Goal: Communication & Community: Answer question/provide support

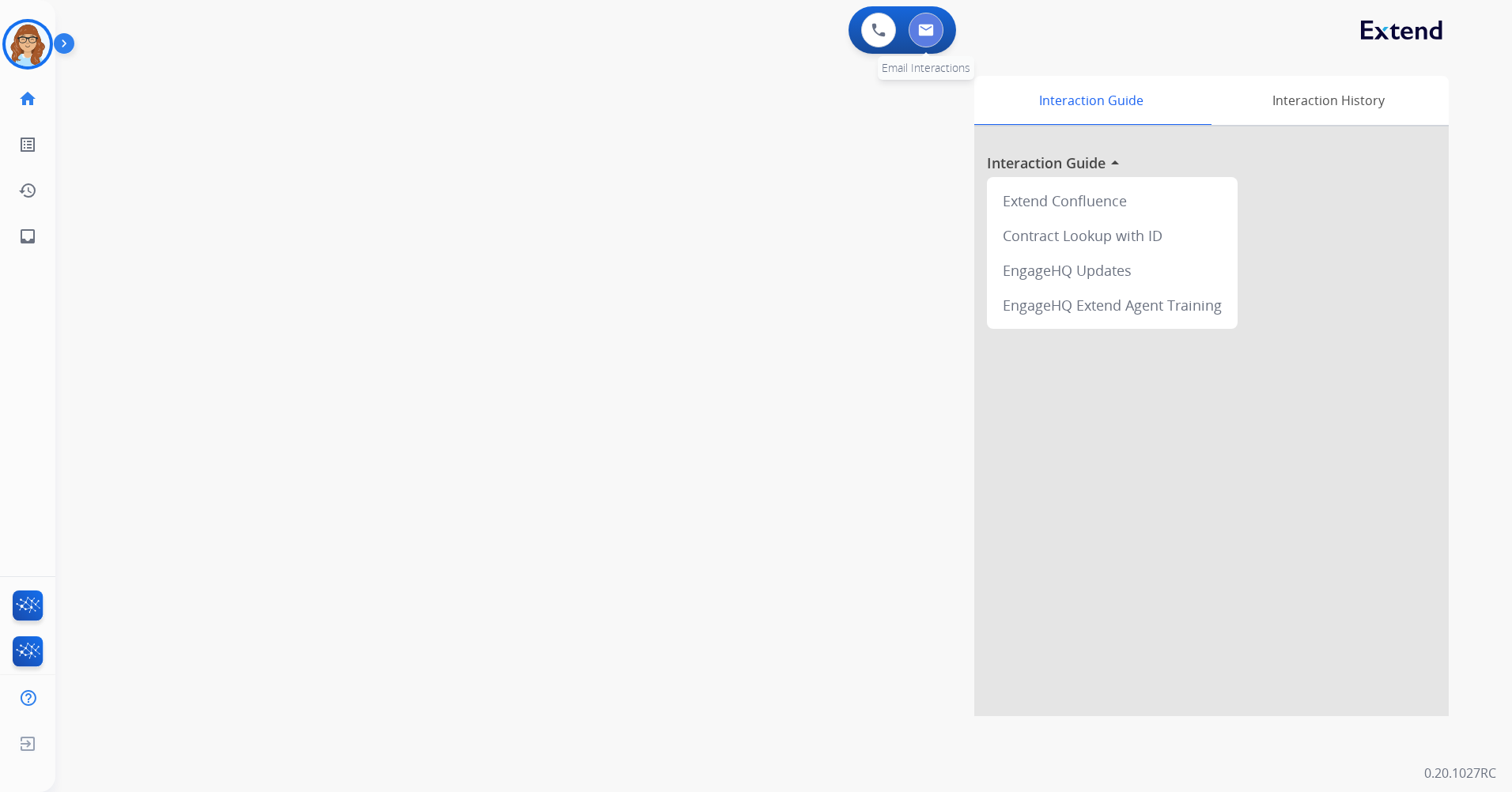
click at [927, 38] on button at bounding box center [926, 30] width 35 height 35
select select "**********"
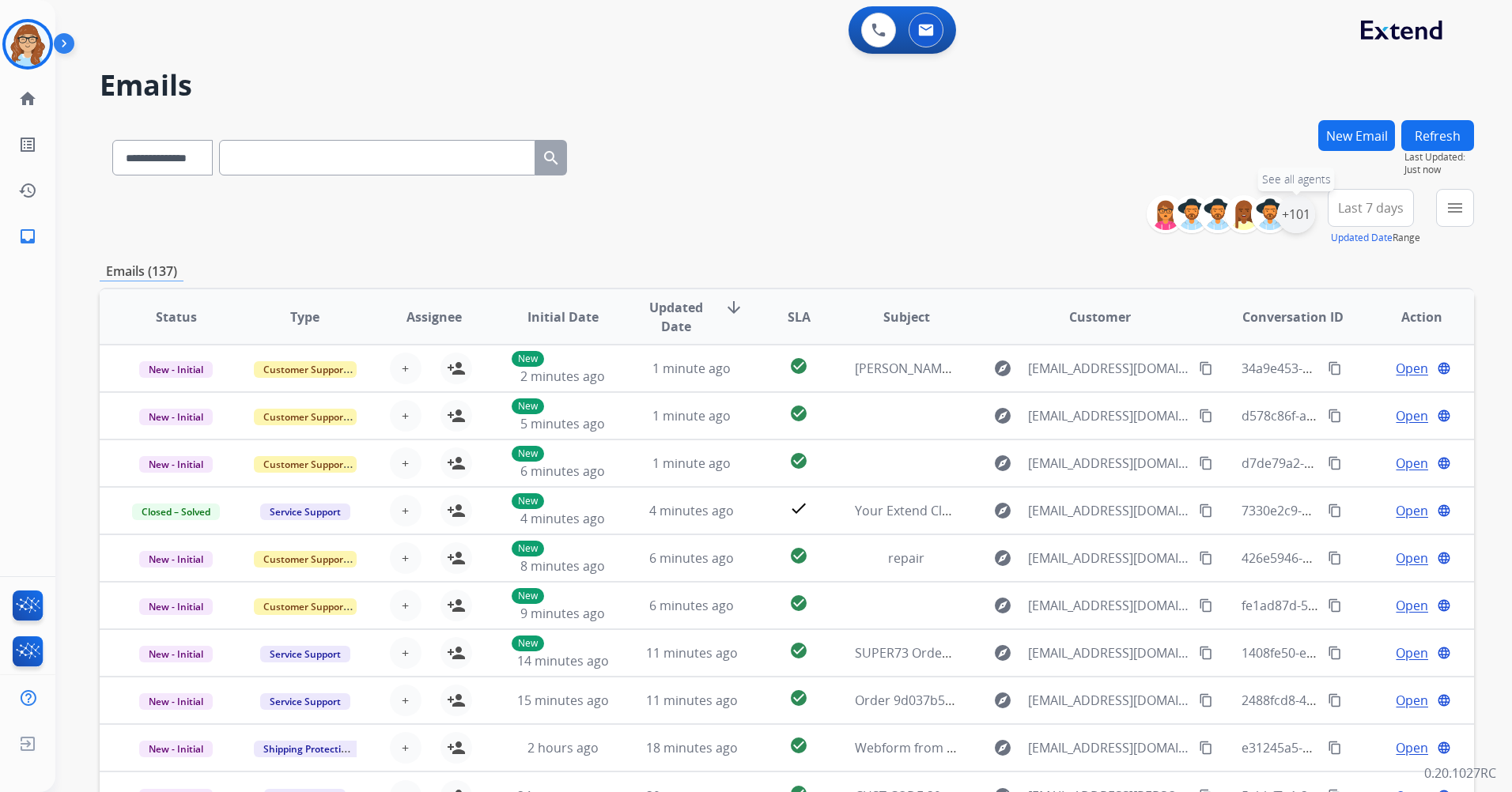
click at [1309, 215] on div "+101" at bounding box center [1296, 215] width 38 height 38
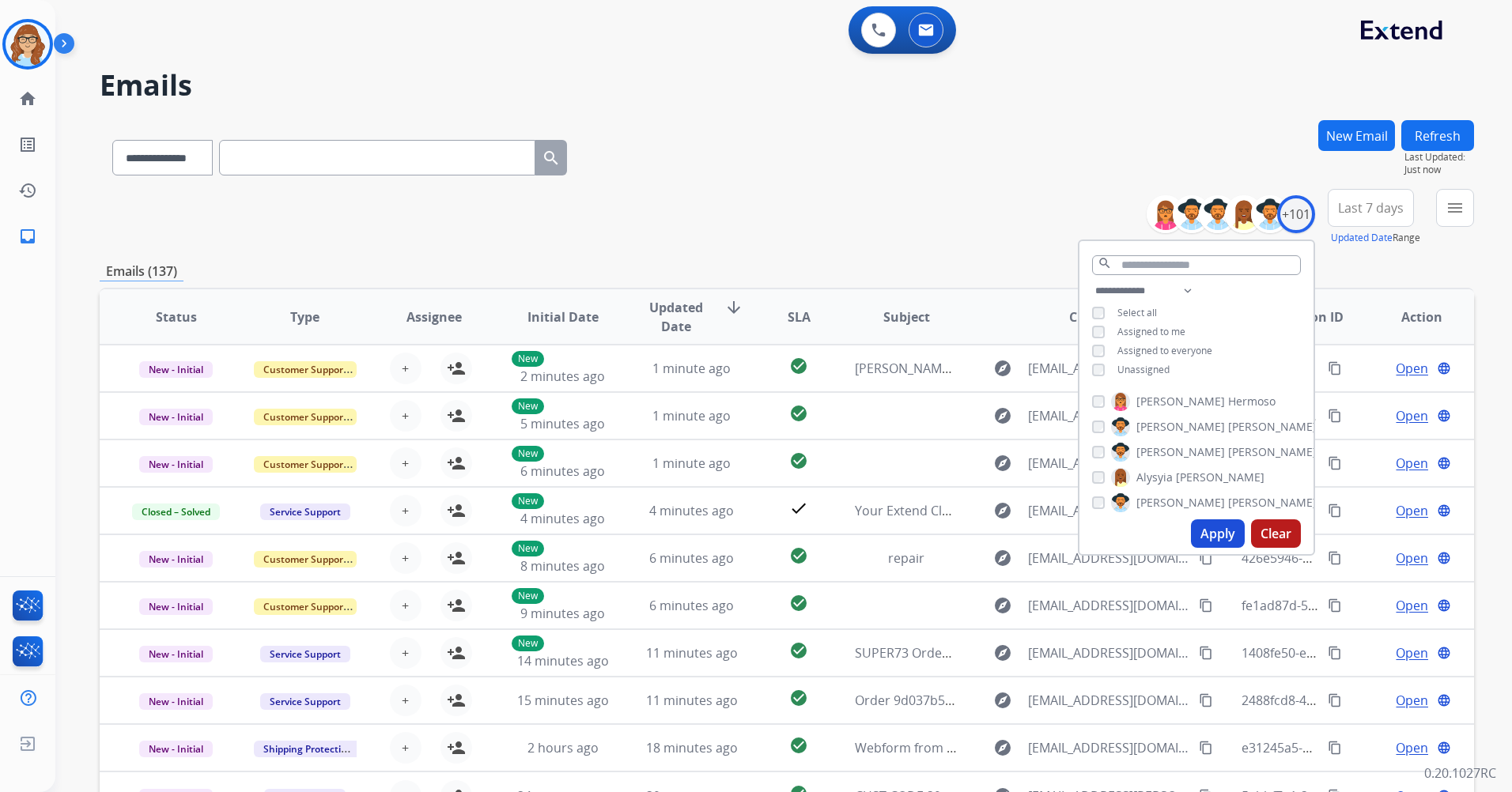
click at [1159, 372] on span "Unassigned" at bounding box center [1144, 370] width 52 height 14
drag, startPoint x: 1159, startPoint y: 372, endPoint x: 1148, endPoint y: 372, distance: 11.0
click at [1148, 372] on span "Unassigned" at bounding box center [1144, 370] width 52 height 14
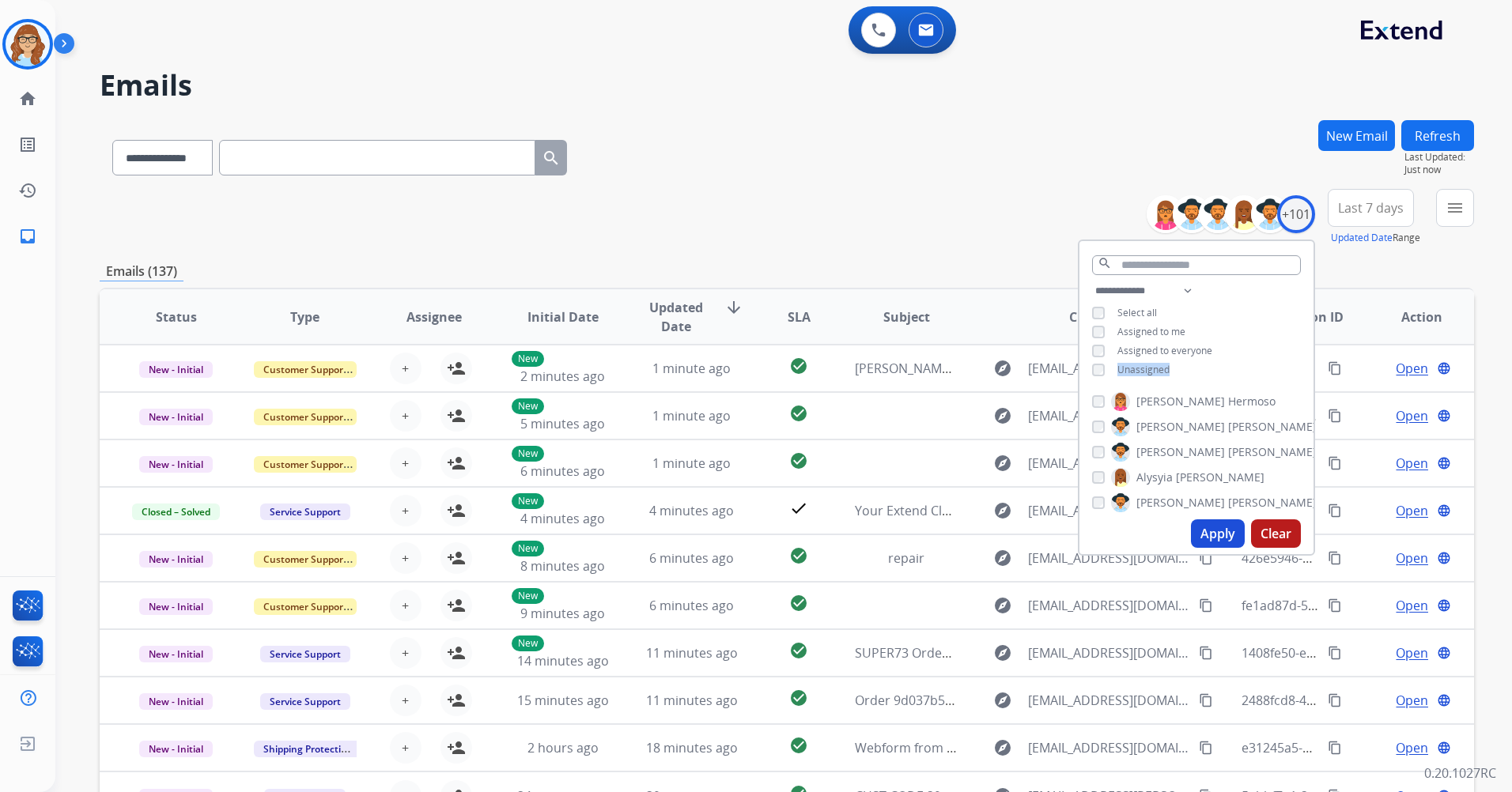
drag, startPoint x: 1148, startPoint y: 372, endPoint x: 1133, endPoint y: 363, distance: 17.5
click at [1133, 363] on span "Unassigned" at bounding box center [1144, 370] width 52 height 14
click at [1217, 535] on button "Apply" at bounding box center [1217, 533] width 54 height 28
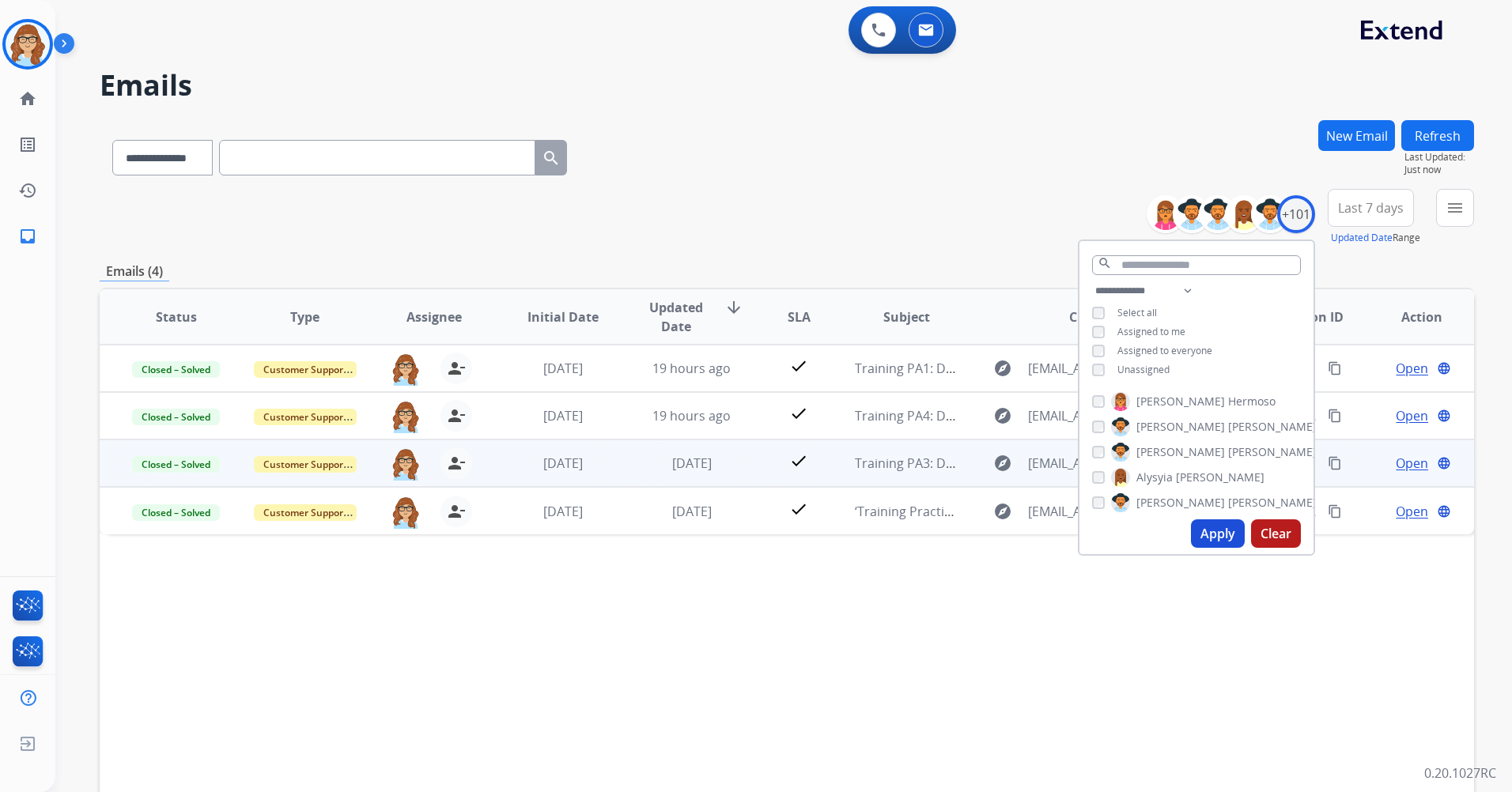
click at [1404, 468] on span "Open" at bounding box center [1412, 463] width 33 height 19
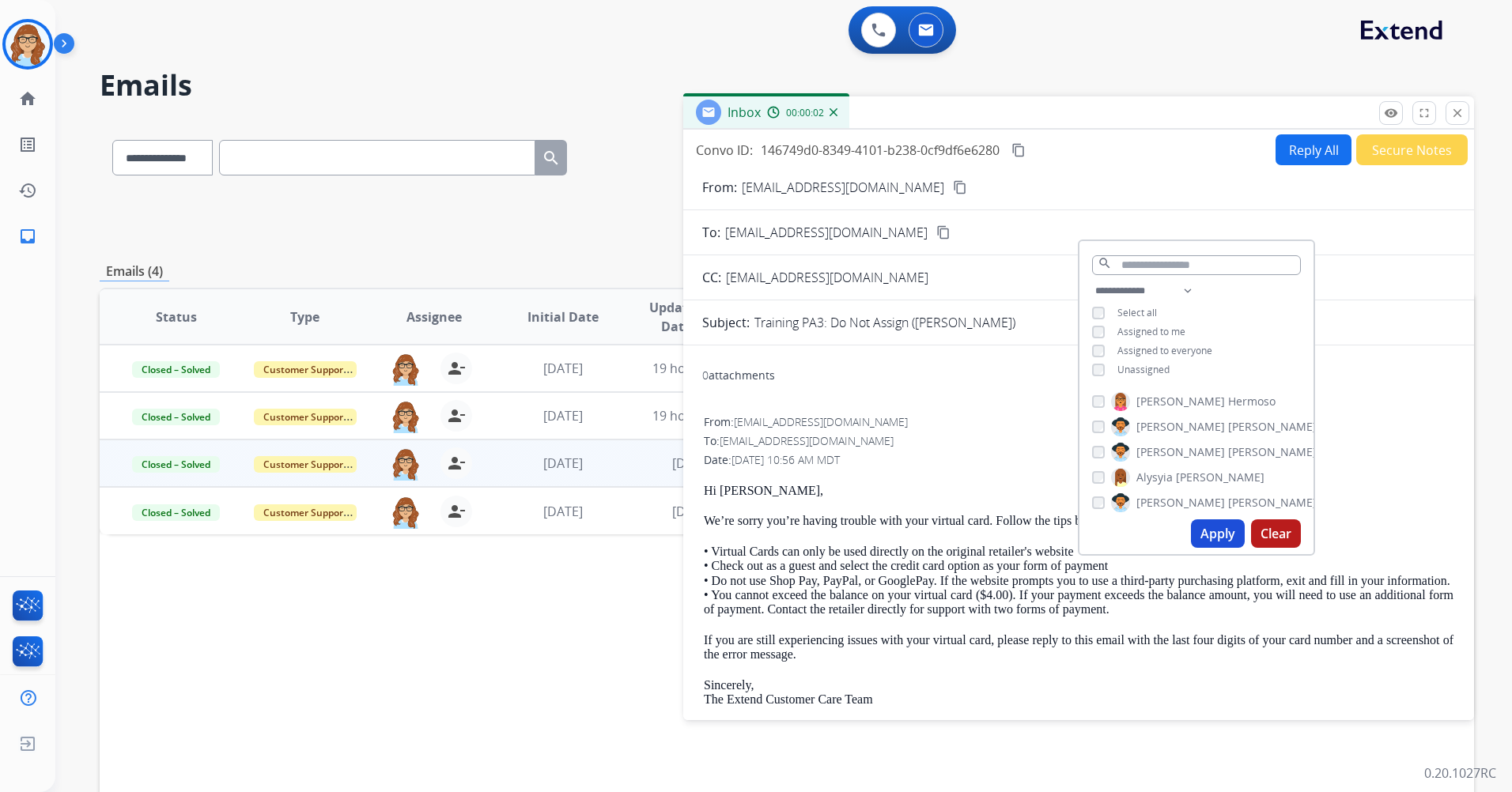
click at [1153, 88] on h2 "Emails" at bounding box center [786, 85] width 1375 height 32
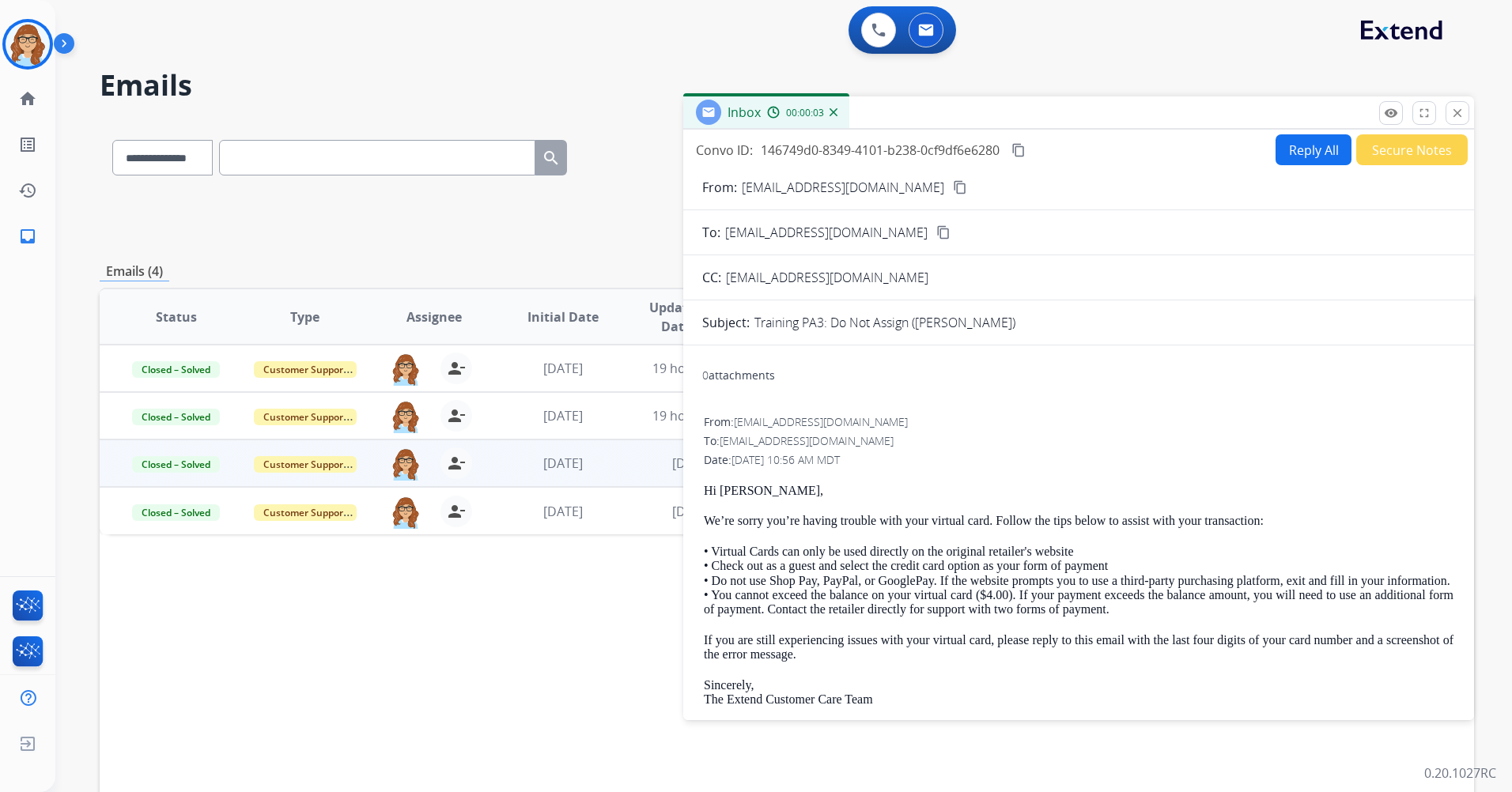
click at [1319, 149] on button "Reply All" at bounding box center [1314, 150] width 76 height 31
select select "**********"
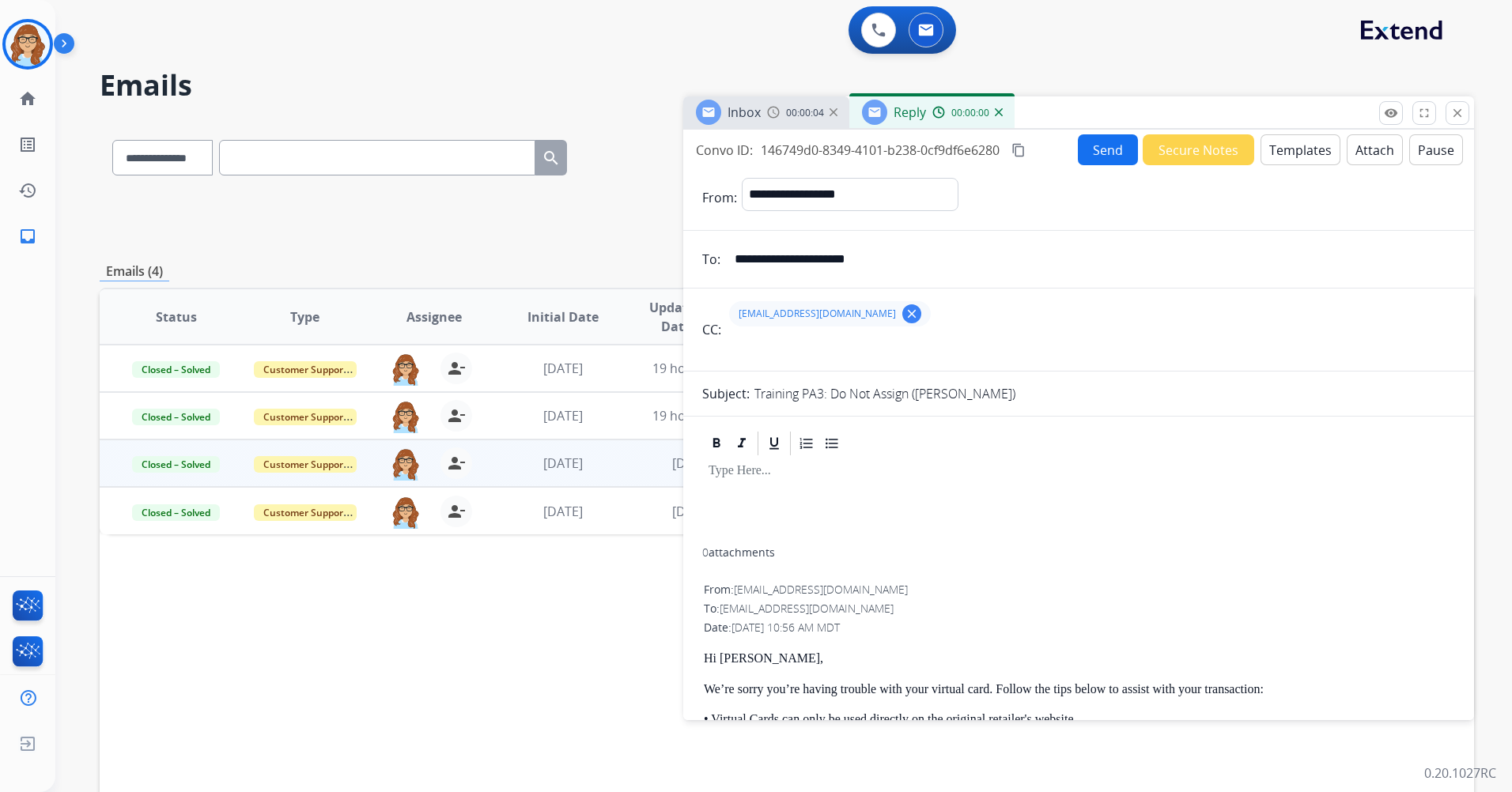
click at [1301, 155] on button "Templates" at bounding box center [1300, 150] width 80 height 31
click at [1292, 145] on button "Templates" at bounding box center [1300, 150] width 80 height 31
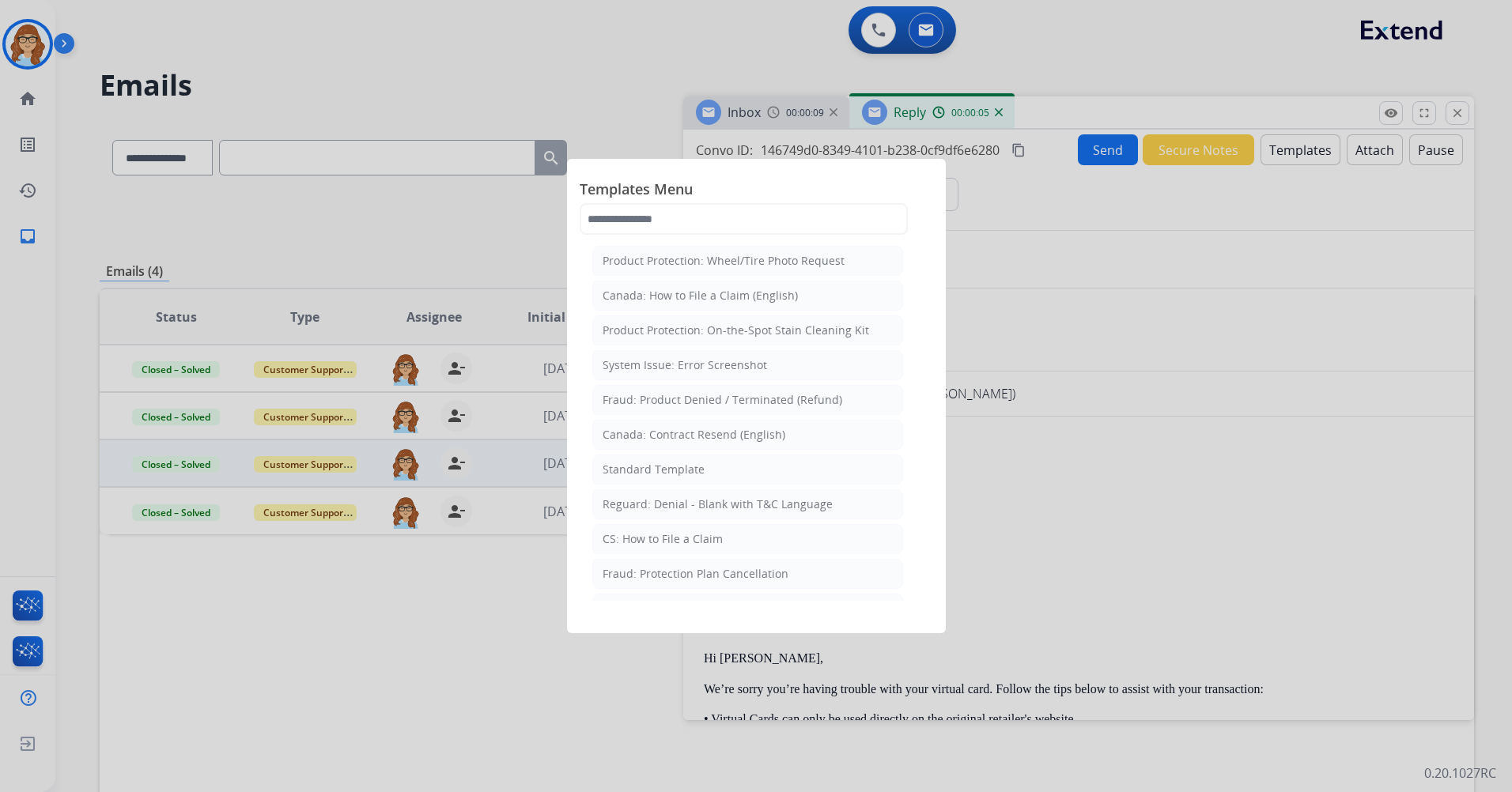
click at [826, 198] on span "Templates Menu" at bounding box center [756, 190] width 354 height 25
click at [824, 209] on input "text" at bounding box center [744, 219] width 328 height 32
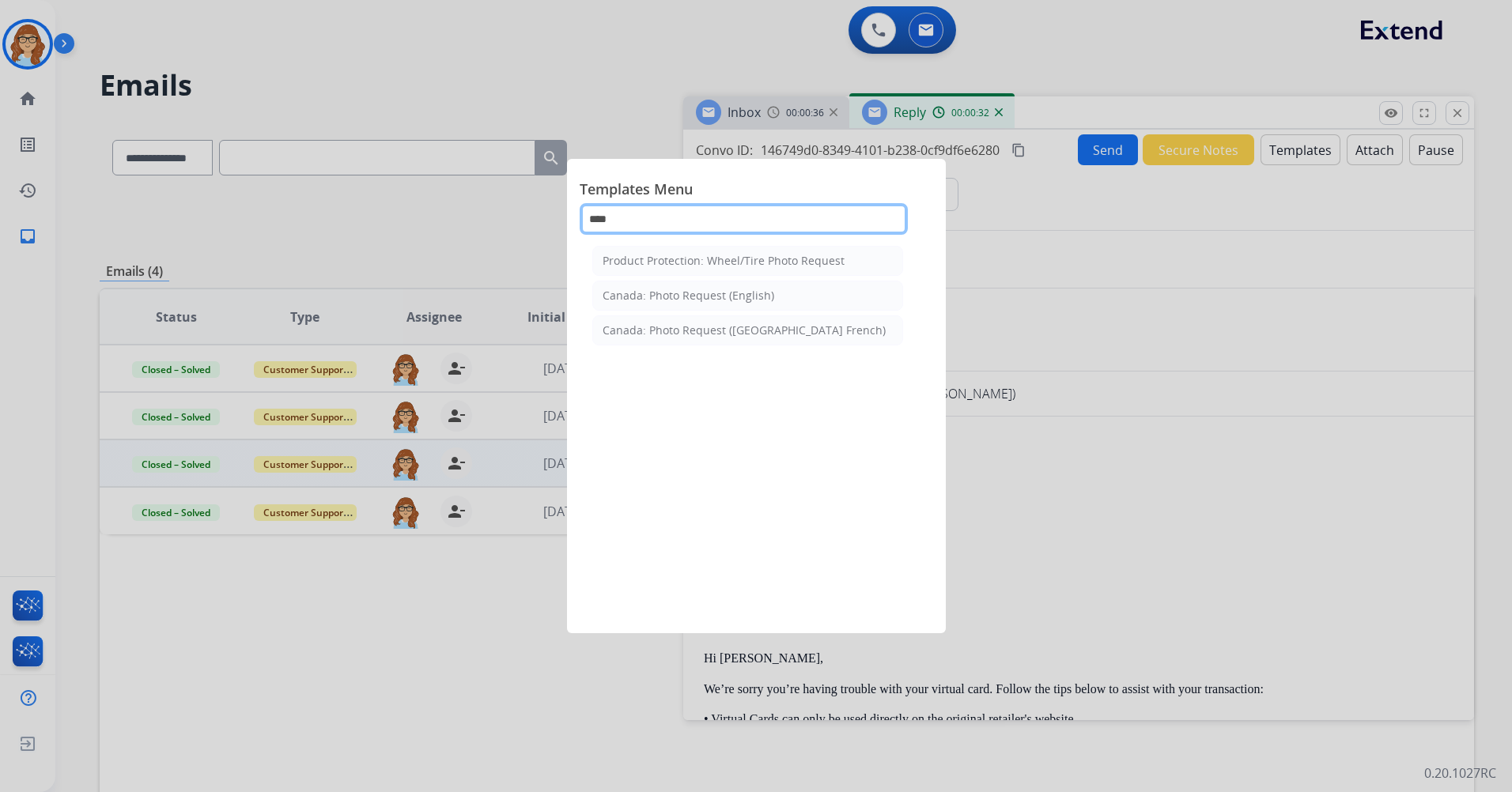
type input "****"
click at [1151, 305] on div at bounding box center [756, 396] width 1512 height 792
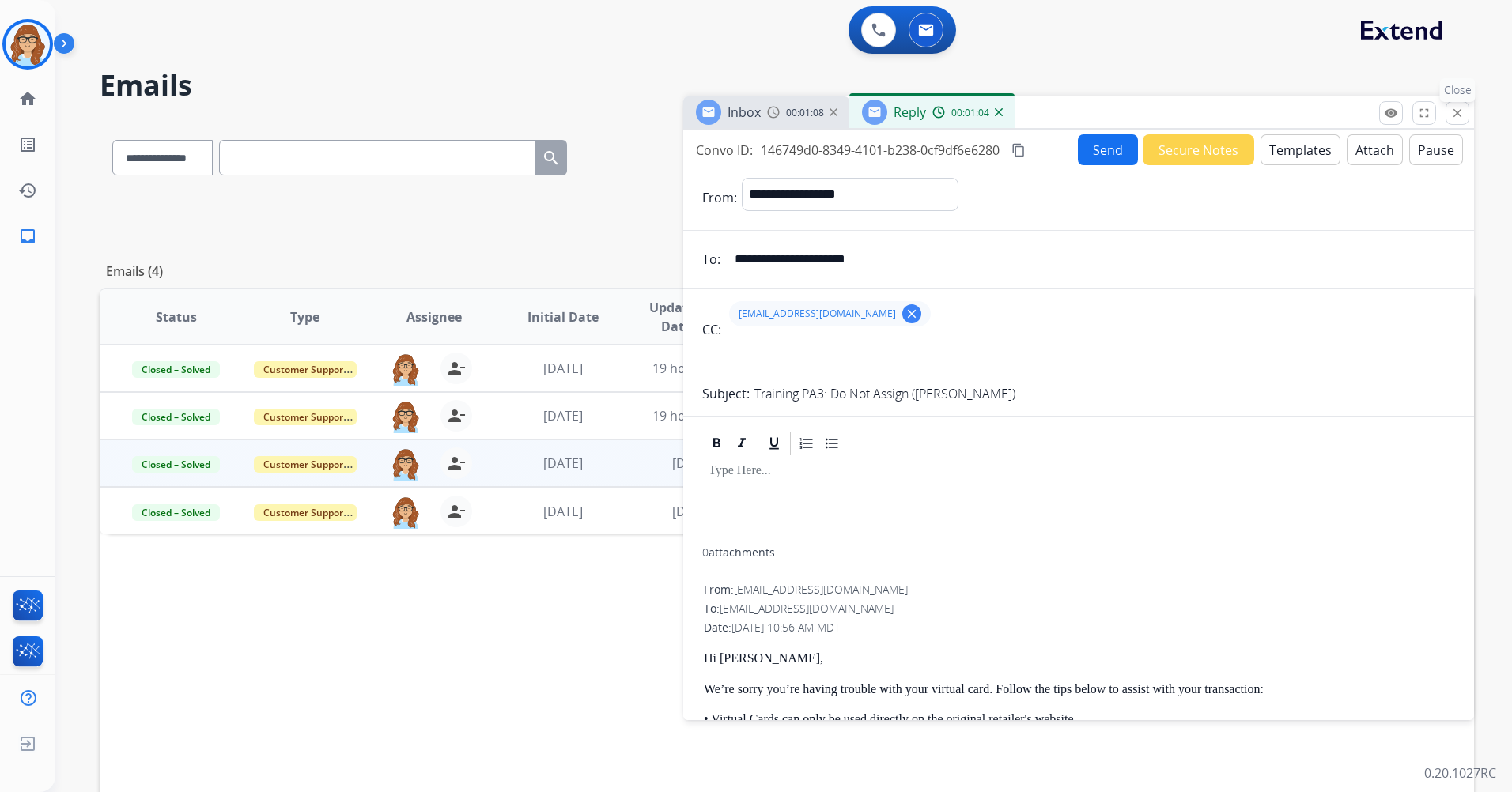
click at [1460, 115] on mat-icon "close" at bounding box center [1457, 112] width 15 height 15
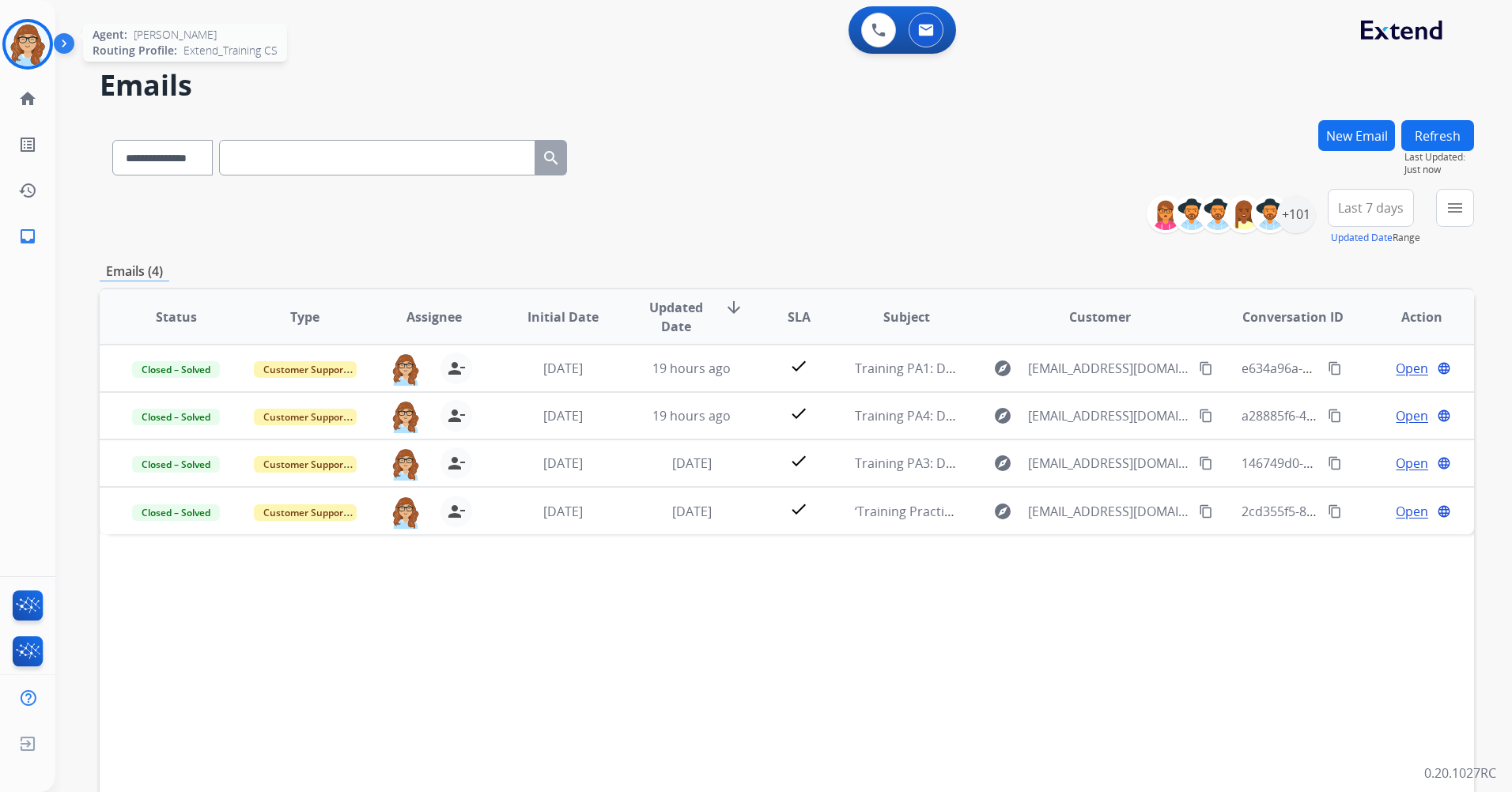
click at [51, 45] on div at bounding box center [27, 44] width 51 height 51
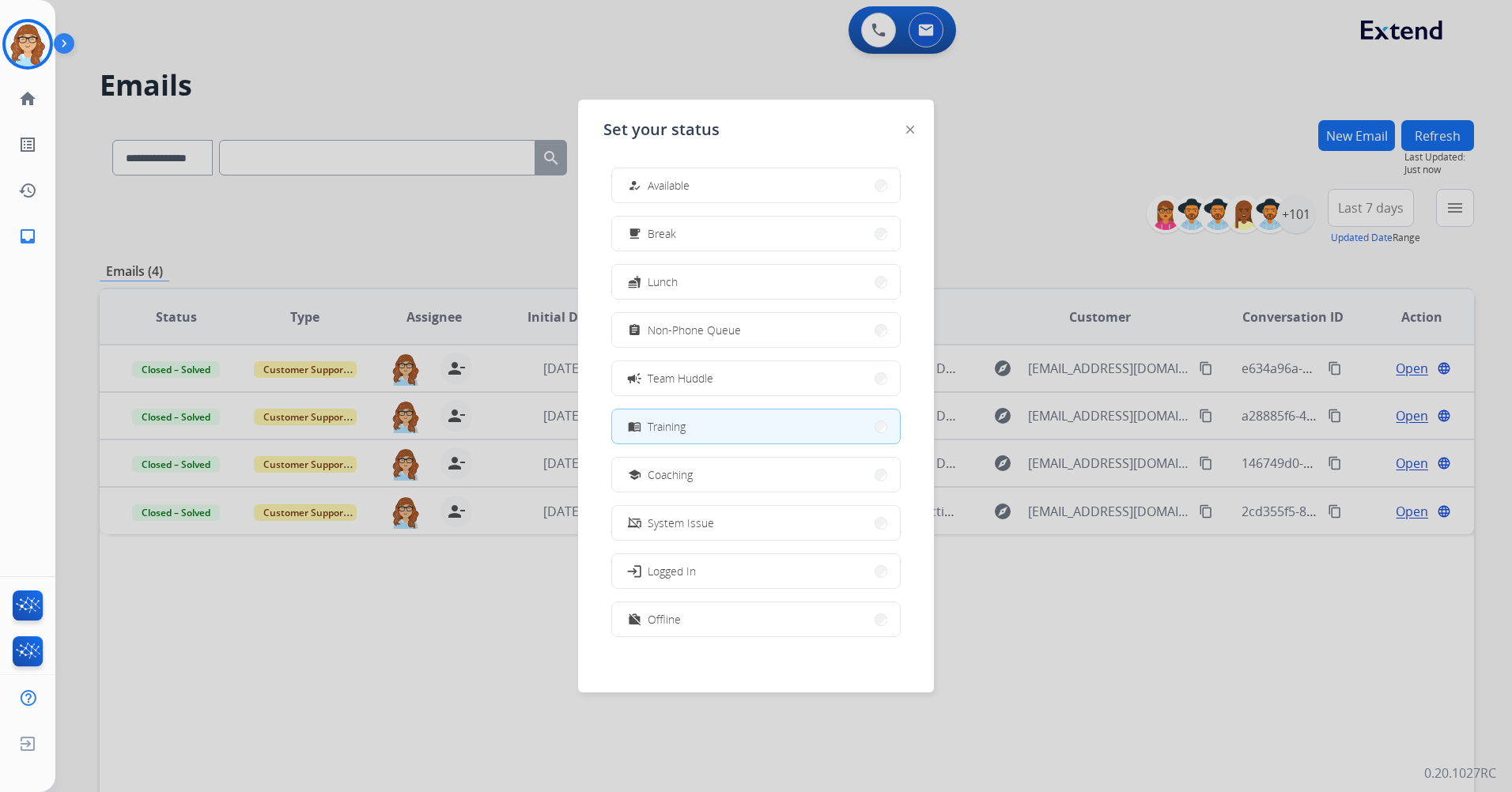
click at [66, 46] on img at bounding box center [67, 46] width 27 height 30
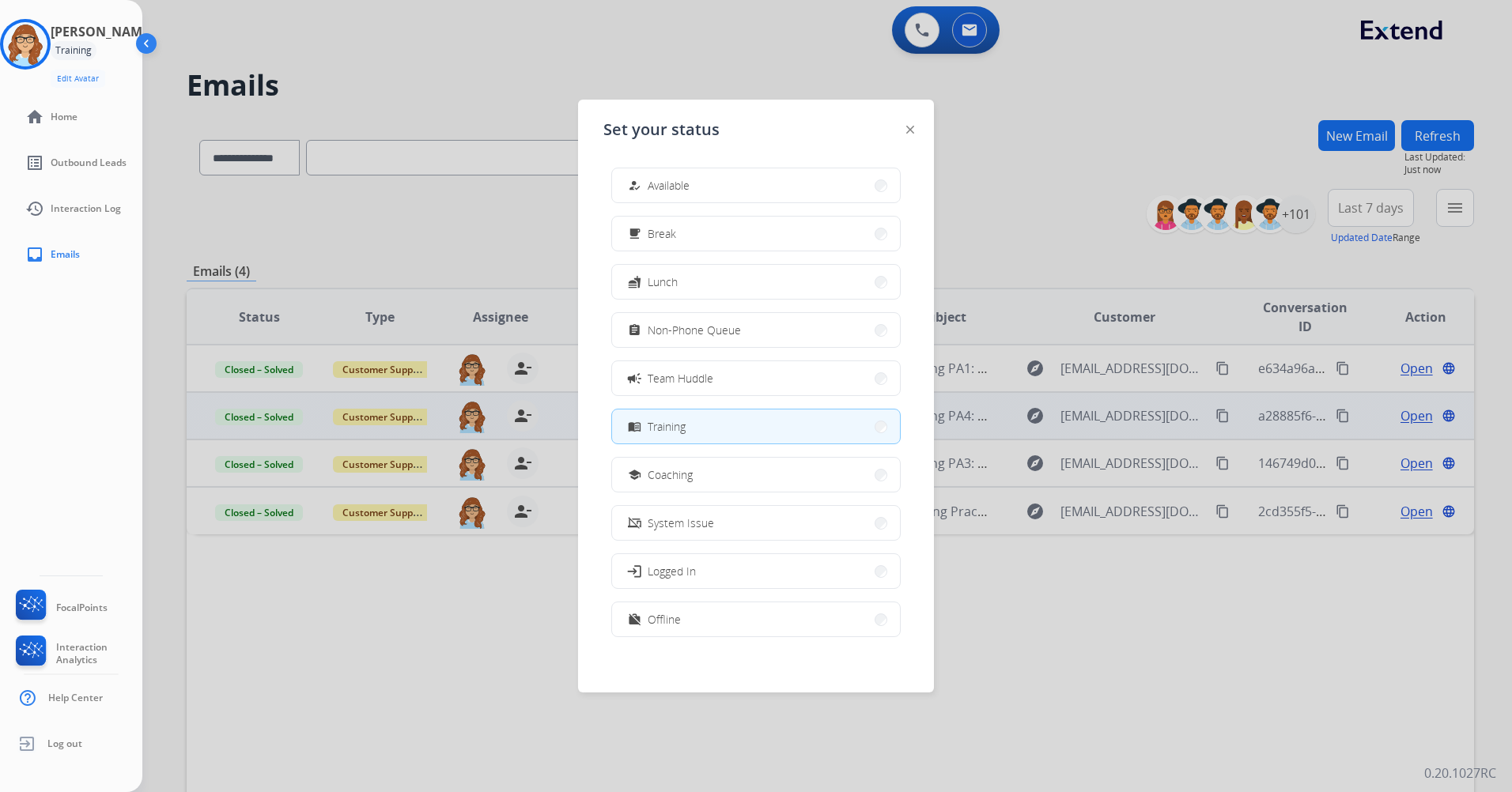
click at [664, 421] on span "Training" at bounding box center [666, 426] width 38 height 16
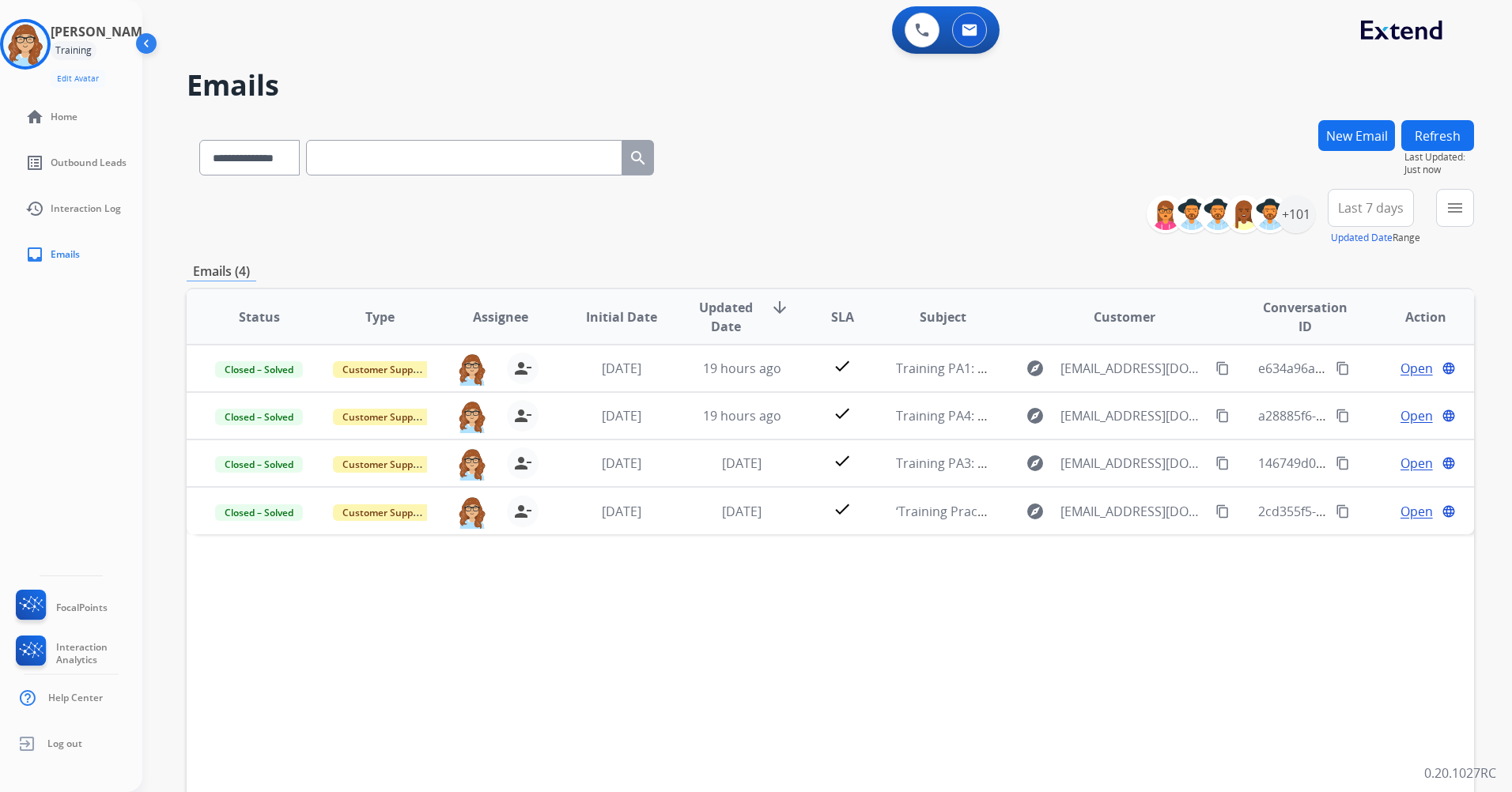
click at [160, 44] on img at bounding box center [148, 46] width 30 height 30
click at [160, 44] on div "**********" at bounding box center [756, 396] width 1512 height 792
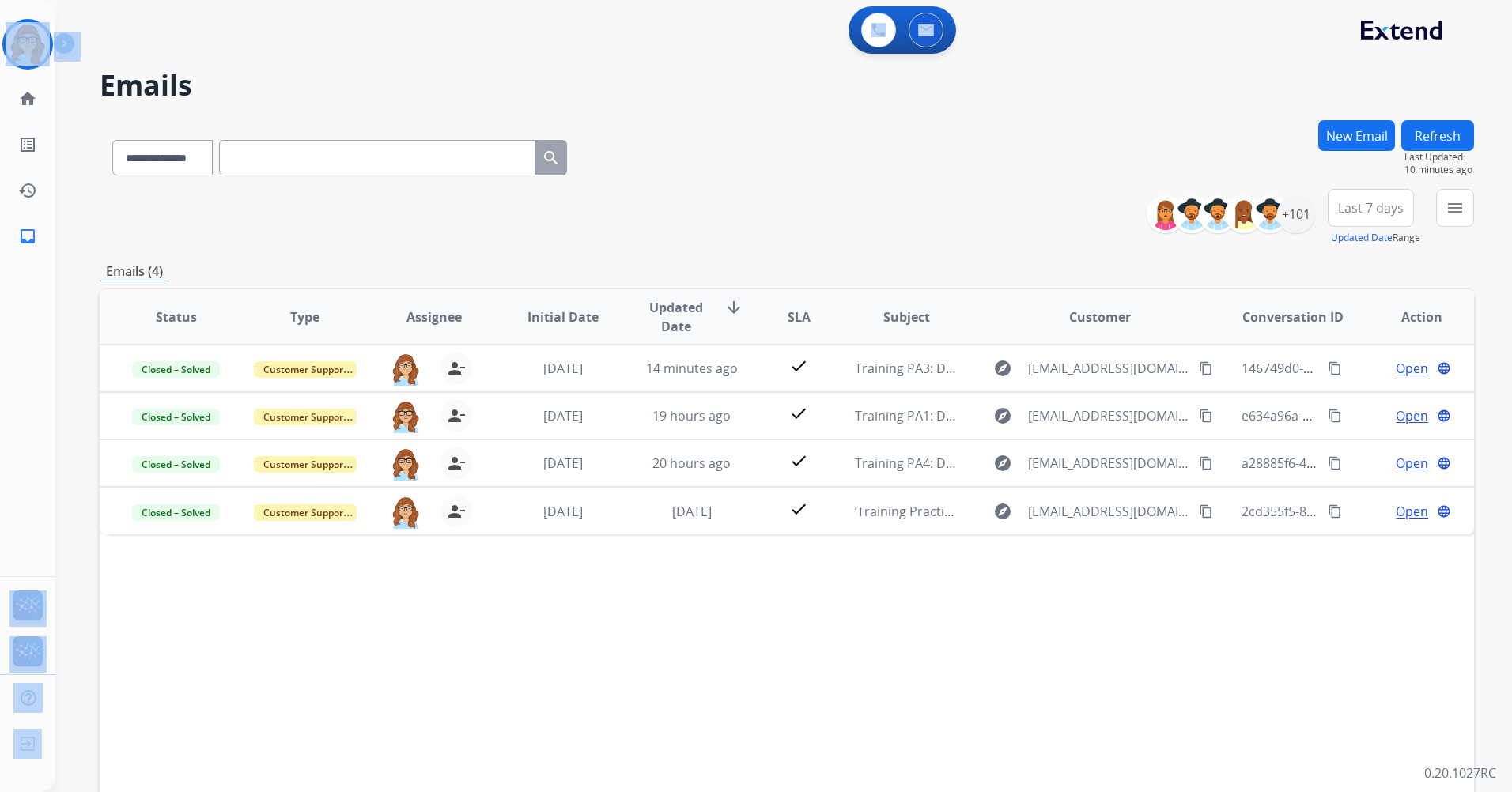
click at [148, 41] on div "0 Voice Interactions 0 Email Interactions" at bounding box center [774, 31] width 1400 height 51
click at [60, 48] on img at bounding box center [67, 46] width 27 height 30
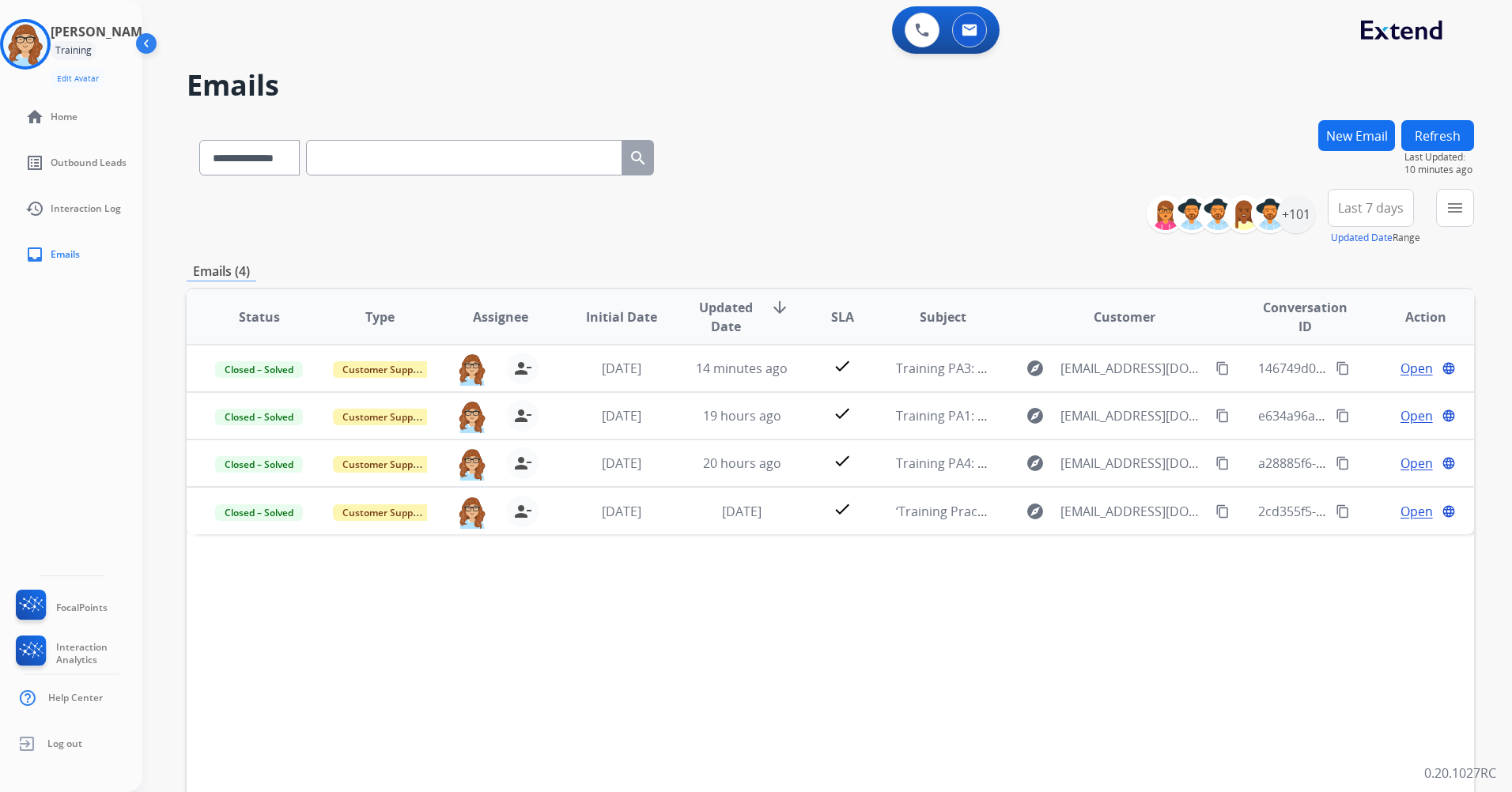
click at [143, 45] on img at bounding box center [148, 46] width 30 height 30
